Goal: Information Seeking & Learning: Learn about a topic

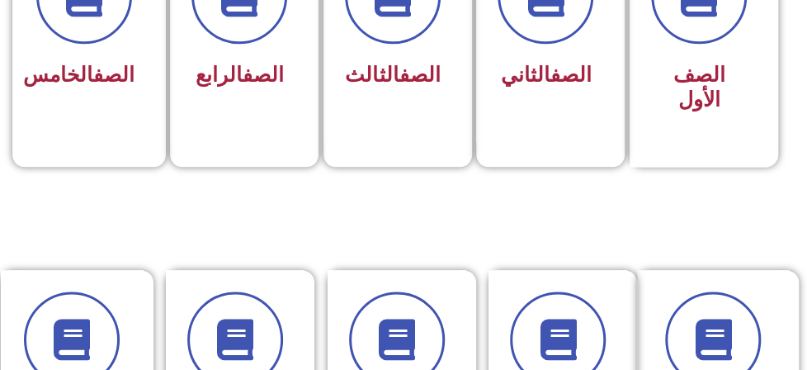
scroll to position [578, 0]
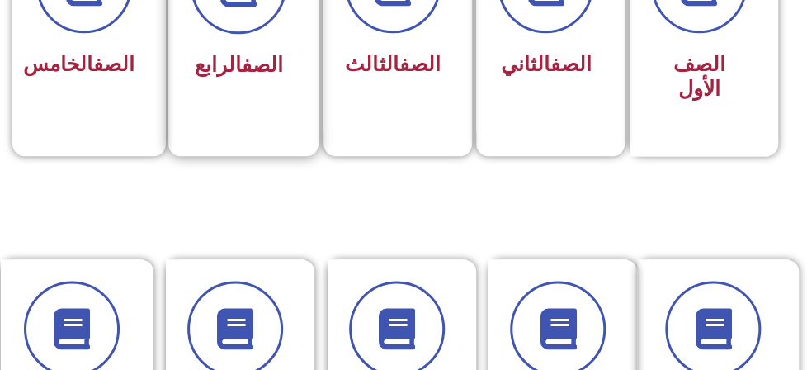
click at [253, 103] on div "الصف الرابع" at bounding box center [238, 24] width 140 height 217
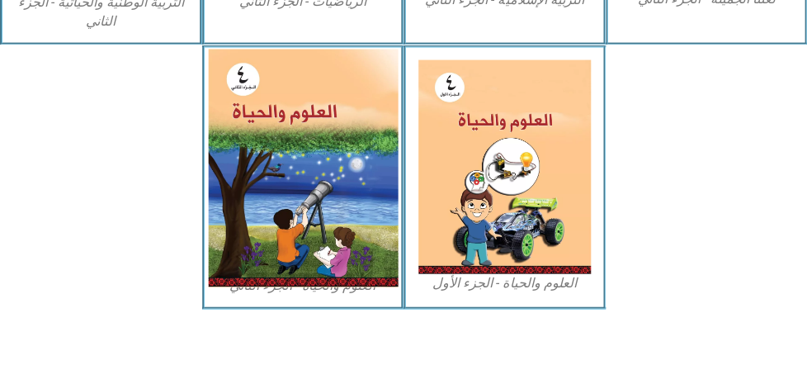
scroll to position [1095, 0]
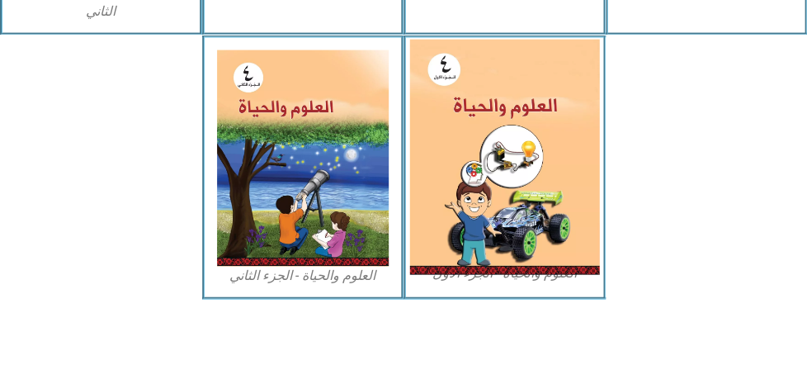
click at [558, 161] on img at bounding box center [504, 157] width 189 height 235
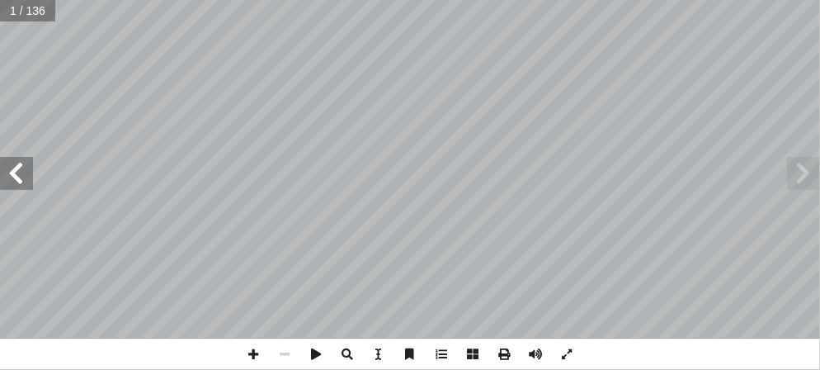
click at [23, 174] on span at bounding box center [16, 173] width 33 height 33
click at [7, 169] on span at bounding box center [16, 173] width 33 height 33
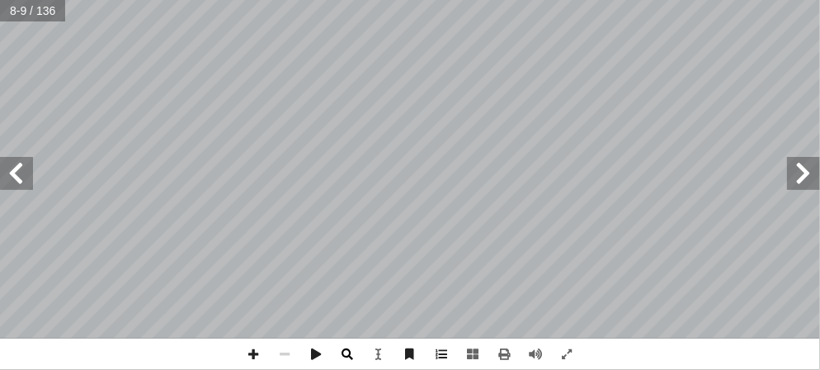
click at [350, 356] on span at bounding box center [347, 353] width 31 height 31
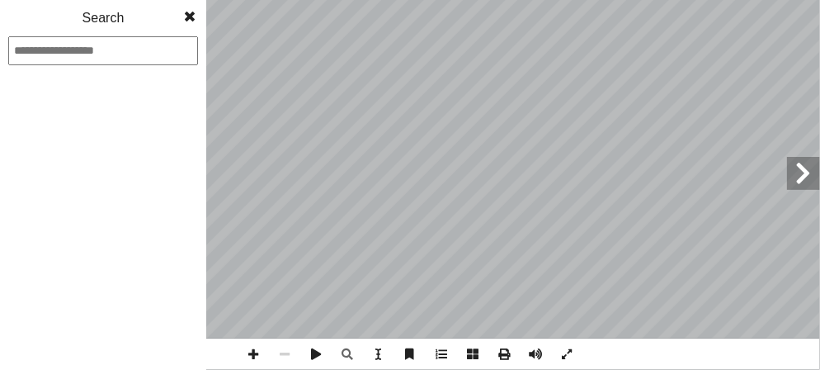
click at [195, 13] on span at bounding box center [190, 16] width 30 height 33
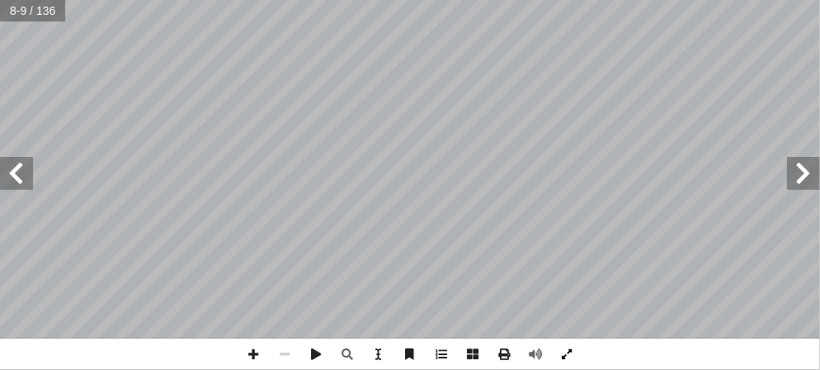
drag, startPoint x: 574, startPoint y: 347, endPoint x: 560, endPoint y: 347, distance: 14.0
click at [560, 347] on span at bounding box center [566, 353] width 31 height 31
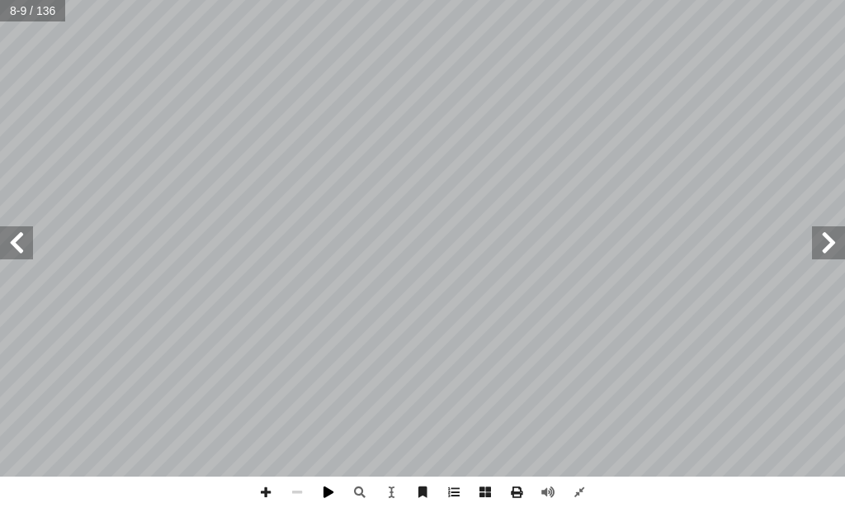
drag, startPoint x: 328, startPoint y: 506, endPoint x: 265, endPoint y: 498, distance: 63.2
click at [265, 369] on span at bounding box center [265, 491] width 31 height 31
click at [271, 369] on span at bounding box center [265, 491] width 31 height 31
click at [729, 369] on div "٤ ذكر مصدرها. أ علاه، و� أ ورة � ّ لص � في َ لموجودة � َ طعمة أ ل� � ي ّ سم أ �…" at bounding box center [422, 254] width 845 height 508
click at [13, 248] on span at bounding box center [16, 242] width 33 height 33
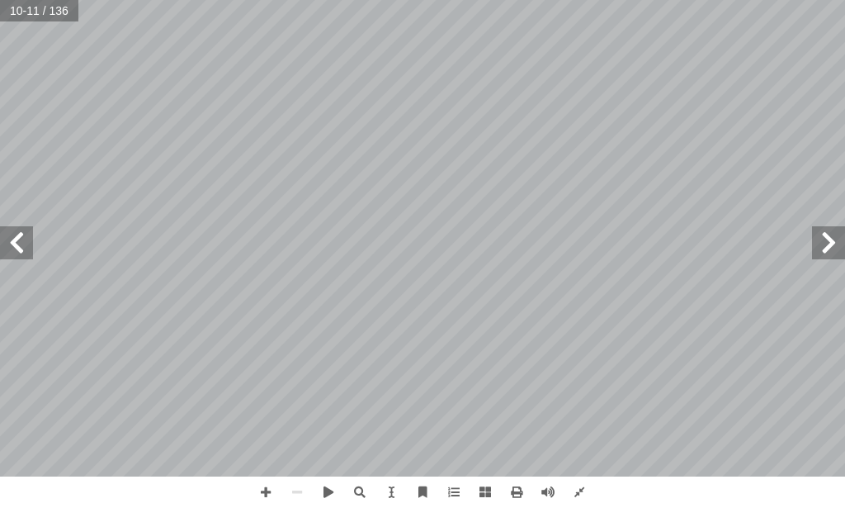
click at [21, 251] on span at bounding box center [16, 242] width 33 height 33
click at [263, 369] on span at bounding box center [265, 491] width 31 height 31
click at [650, 369] on div "8 كريات ّ لس � ات ّ شوي ّ لن � و اقة ّ لط � غذية أ � لبناء � غذية أ � لوقاية � …" at bounding box center [422, 254] width 845 height 508
